Goal: Navigation & Orientation: Find specific page/section

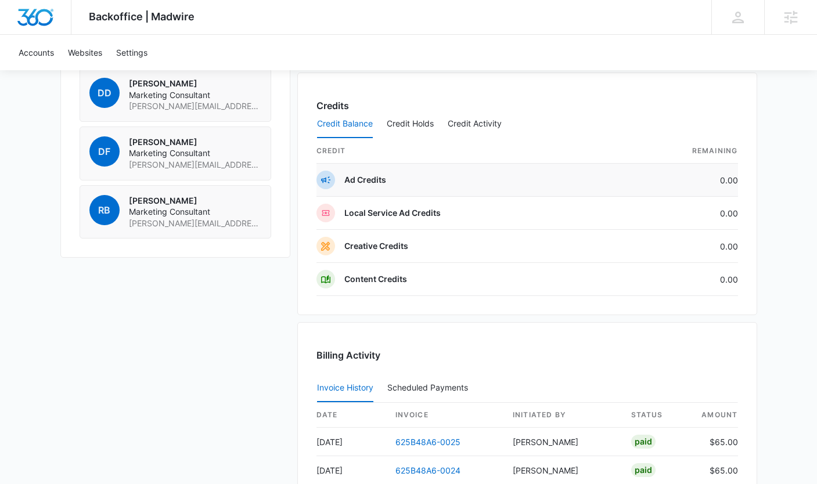
scroll to position [1120, 0]
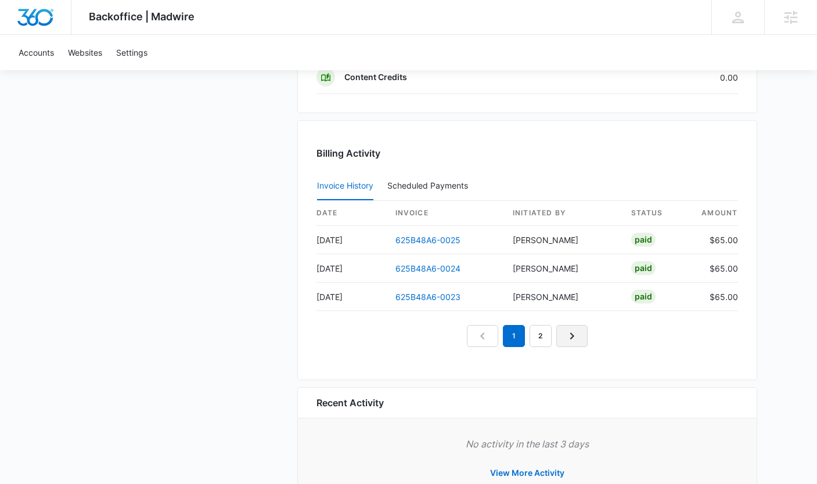
click at [576, 336] on icon "Next Page" at bounding box center [572, 336] width 14 height 14
click at [574, 330] on link "Next Page" at bounding box center [585, 336] width 31 height 22
click at [598, 336] on icon "Next Page" at bounding box center [599, 336] width 14 height 14
click at [606, 333] on icon "Next Page" at bounding box center [612, 336] width 14 height 14
click at [459, 333] on link "1" at bounding box center [461, 336] width 22 height 22
